Goal: Task Accomplishment & Management: Use online tool/utility

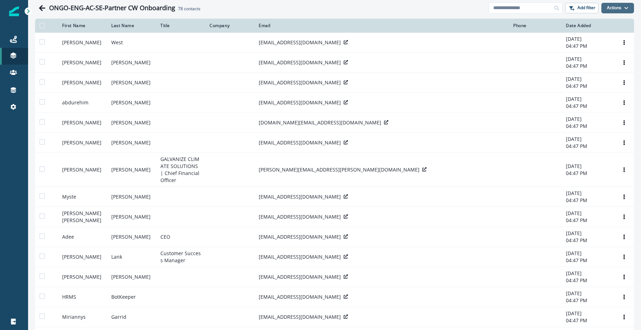
click at [624, 10] on icon "button" at bounding box center [626, 8] width 4 height 4
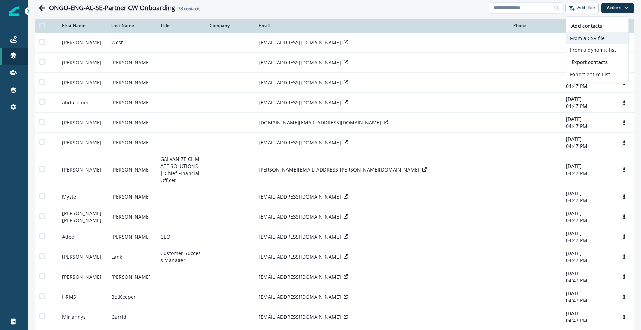
click at [601, 40] on button "From a CSV file" at bounding box center [597, 38] width 62 height 12
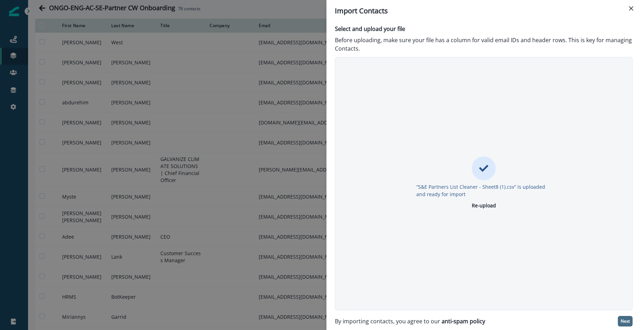
click at [625, 321] on p "Next" at bounding box center [625, 320] width 9 height 5
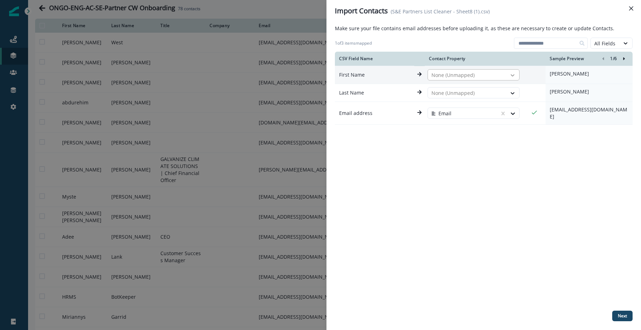
click at [516, 75] on icon at bounding box center [512, 75] width 6 height 7
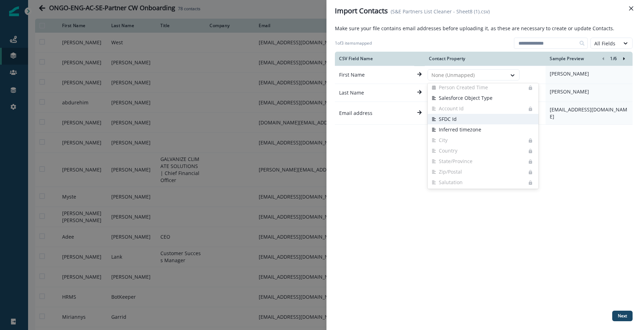
scroll to position [314, 0]
click at [508, 235] on div "CSV Field Name Contact Property Sample Preview 1 / 6 First Name None (Unmapped)…" at bounding box center [484, 180] width 298 height 256
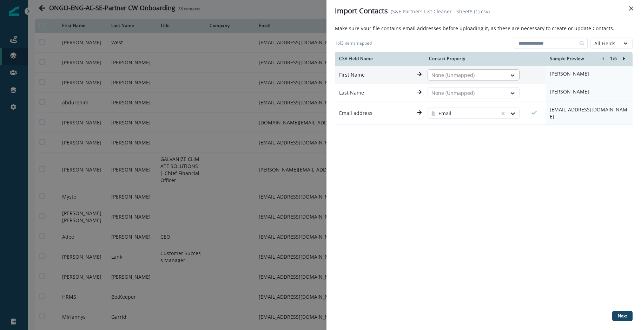
click at [502, 79] on div at bounding box center [467, 75] width 72 height 8
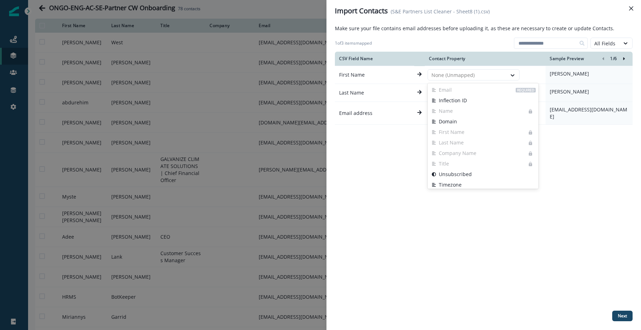
click at [581, 178] on div "CSV Field Name Contact Property Sample Preview 1 / 6 First Name Email disabled,…" at bounding box center [484, 180] width 298 height 256
drag, startPoint x: 626, startPoint y: 317, endPoint x: 580, endPoint y: 284, distance: 57.2
click at [626, 317] on p "Next" at bounding box center [622, 315] width 9 height 5
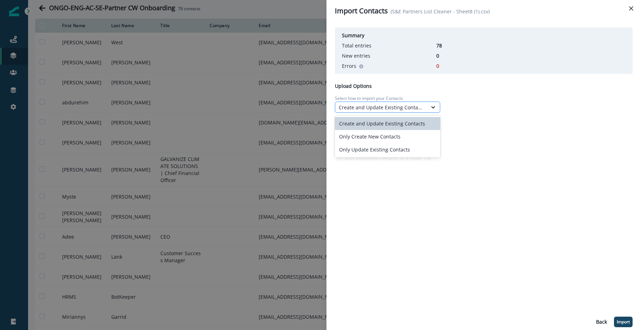
click at [422, 108] on div "Create and Update Existing Contacts" at bounding box center [381, 107] width 85 height 7
click at [422, 107] on div "Create and Update Existing Contacts" at bounding box center [381, 107] width 85 height 7
click at [414, 120] on div "Create and Update Existing Contacts" at bounding box center [387, 123] width 105 height 13
click at [404, 105] on div "Create and Update Existing Contacts" at bounding box center [381, 107] width 85 height 7
click at [423, 105] on div "Create and Update Existing Contacts" at bounding box center [381, 107] width 85 height 7
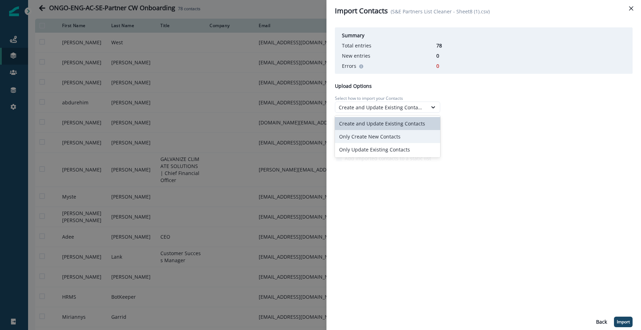
click at [403, 133] on div "Only Create New Contacts" at bounding box center [387, 136] width 105 height 13
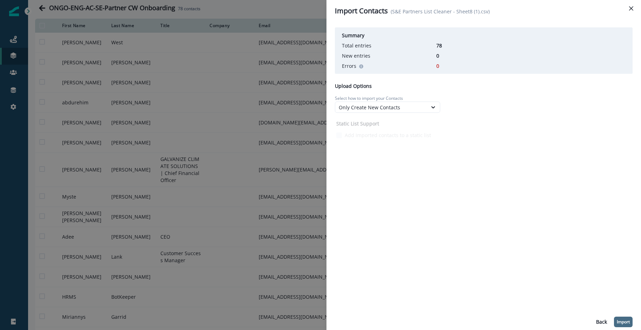
click at [621, 320] on p "Import" at bounding box center [623, 321] width 13 height 5
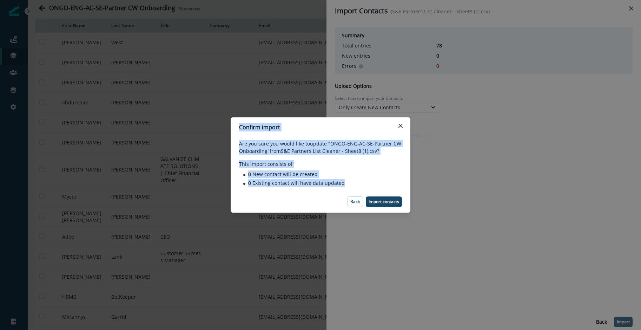
drag, startPoint x: 345, startPoint y: 185, endPoint x: 239, endPoint y: 127, distance: 121.2
click at [239, 127] on section "Confirm import Are you sure you would like to update "ONGO-ENG-AC-SE-Partner CW…" at bounding box center [321, 164] width 180 height 95
copy section "Confirm import Are you sure you would like to update "ONGO-ENG-AC-SE-Partner CW…"
click at [357, 199] on p "Back" at bounding box center [354, 201] width 9 height 5
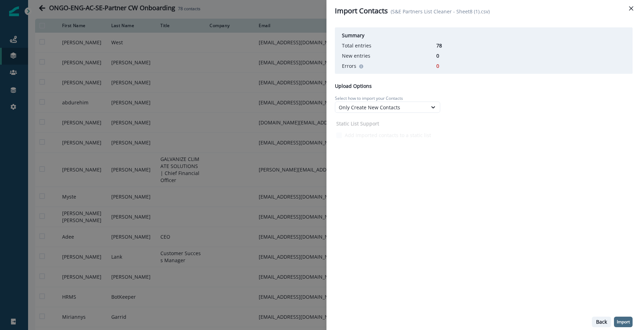
click at [600, 319] on p "Back" at bounding box center [601, 322] width 11 height 6
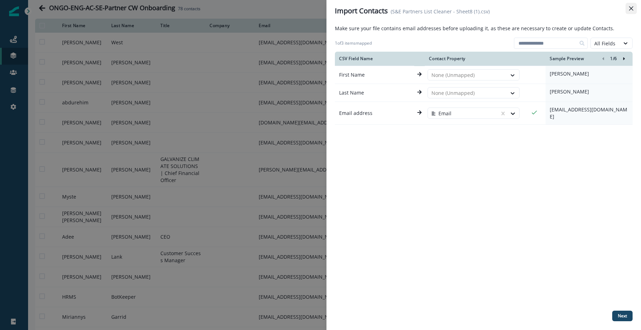
click at [631, 10] on icon "Close" at bounding box center [631, 8] width 4 height 4
